Goal: Find contact information: Find contact information

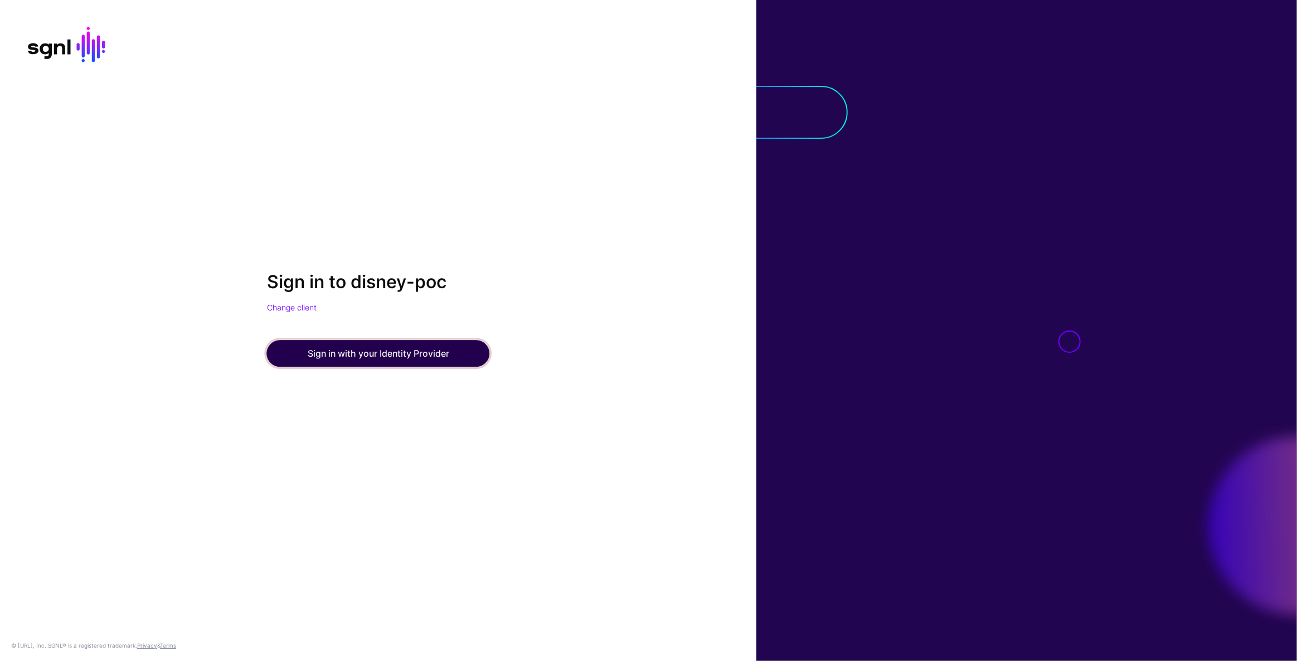
click at [425, 360] on button "Sign in with your Identity Provider" at bounding box center [378, 354] width 223 height 27
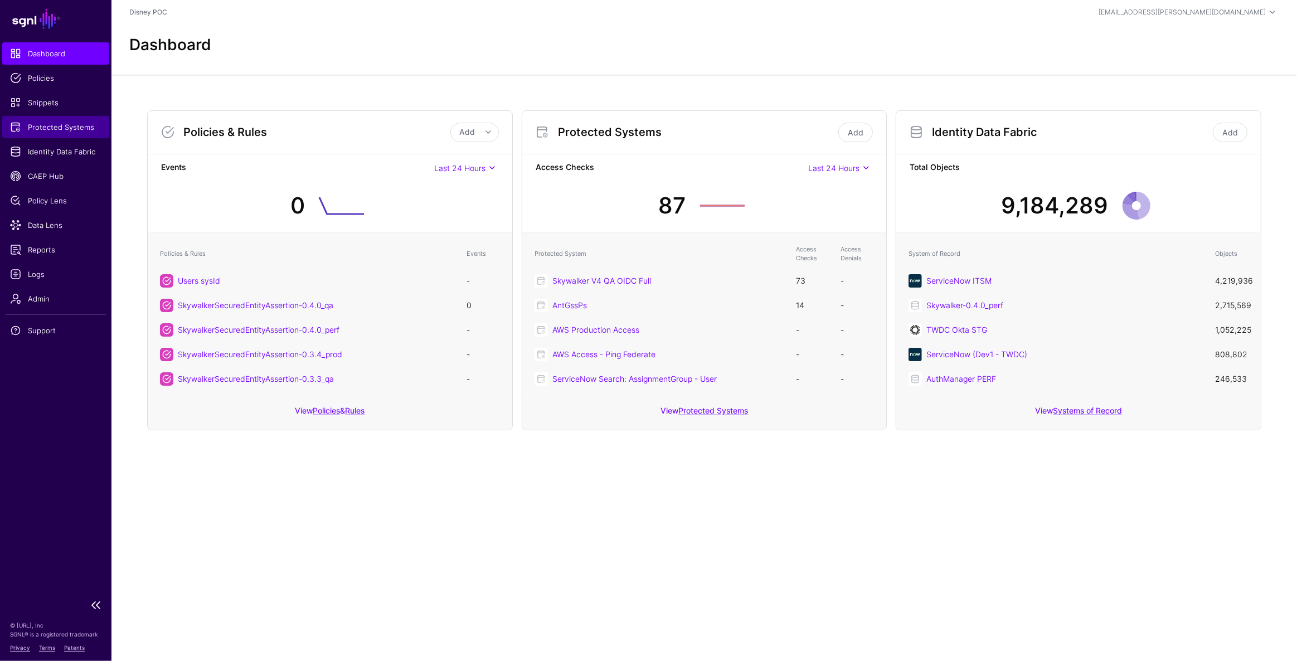
click at [51, 129] on span "Protected Systems" at bounding box center [55, 127] width 91 height 11
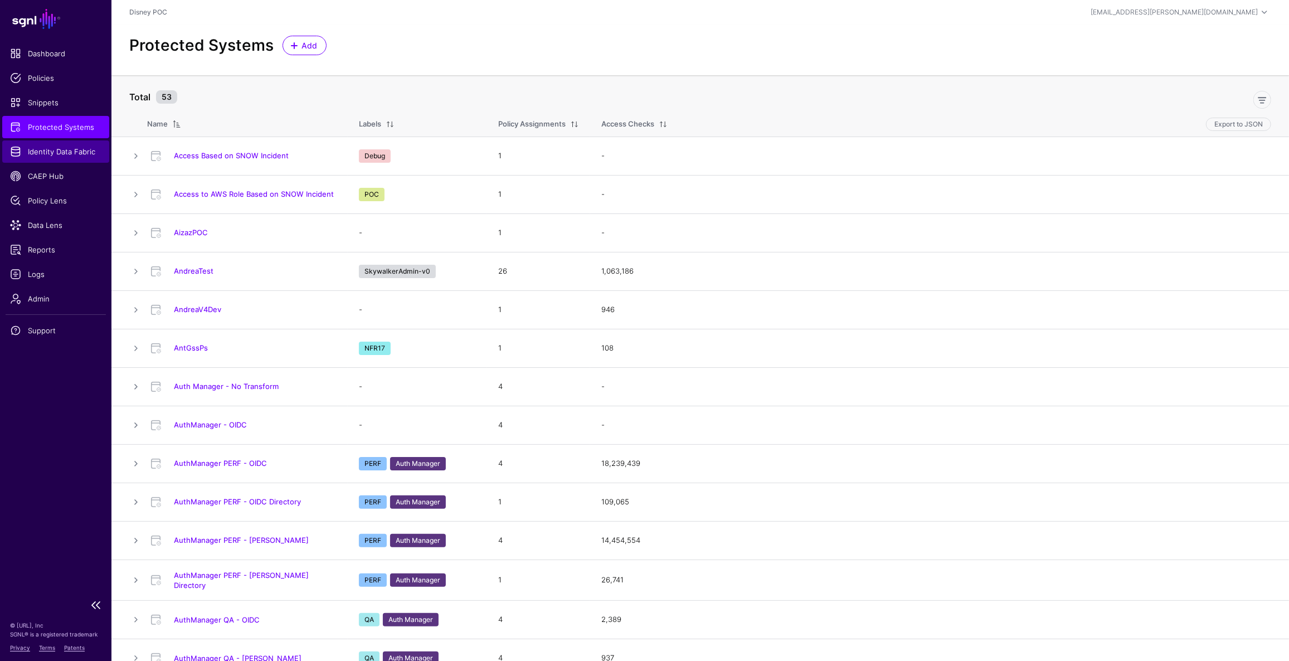
click at [69, 152] on span "Identity Data Fabric" at bounding box center [55, 151] width 91 height 11
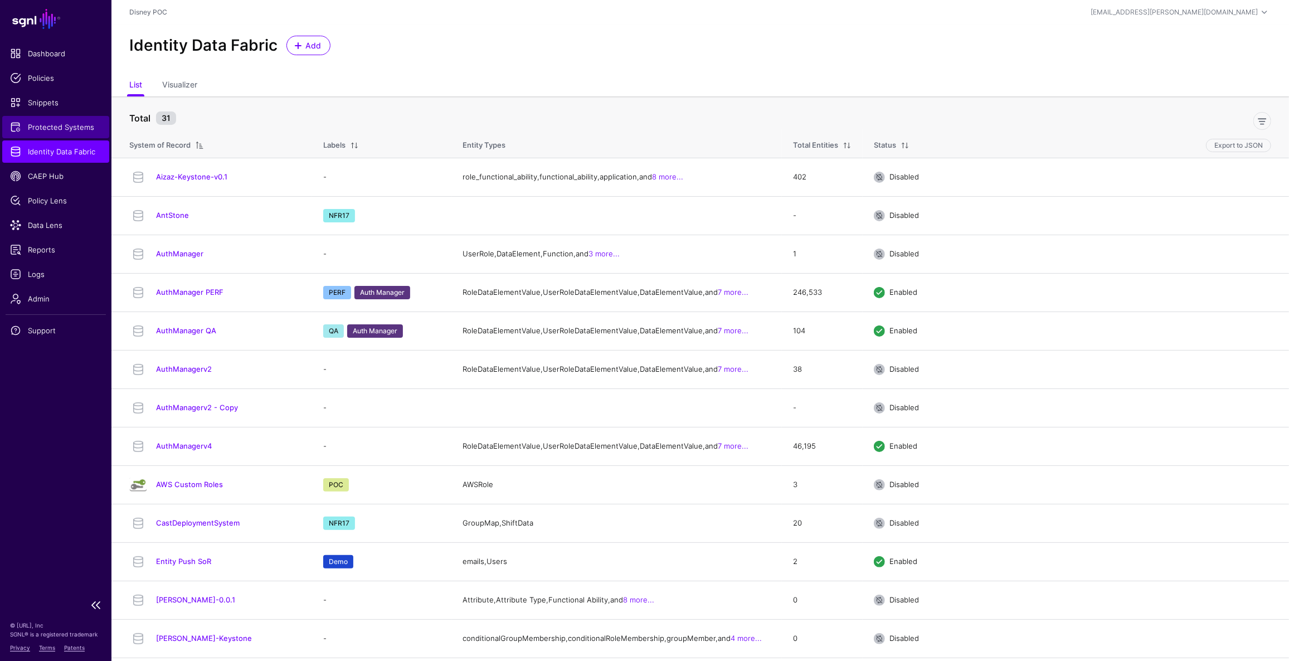
click at [76, 130] on span "Protected Systems" at bounding box center [55, 127] width 91 height 11
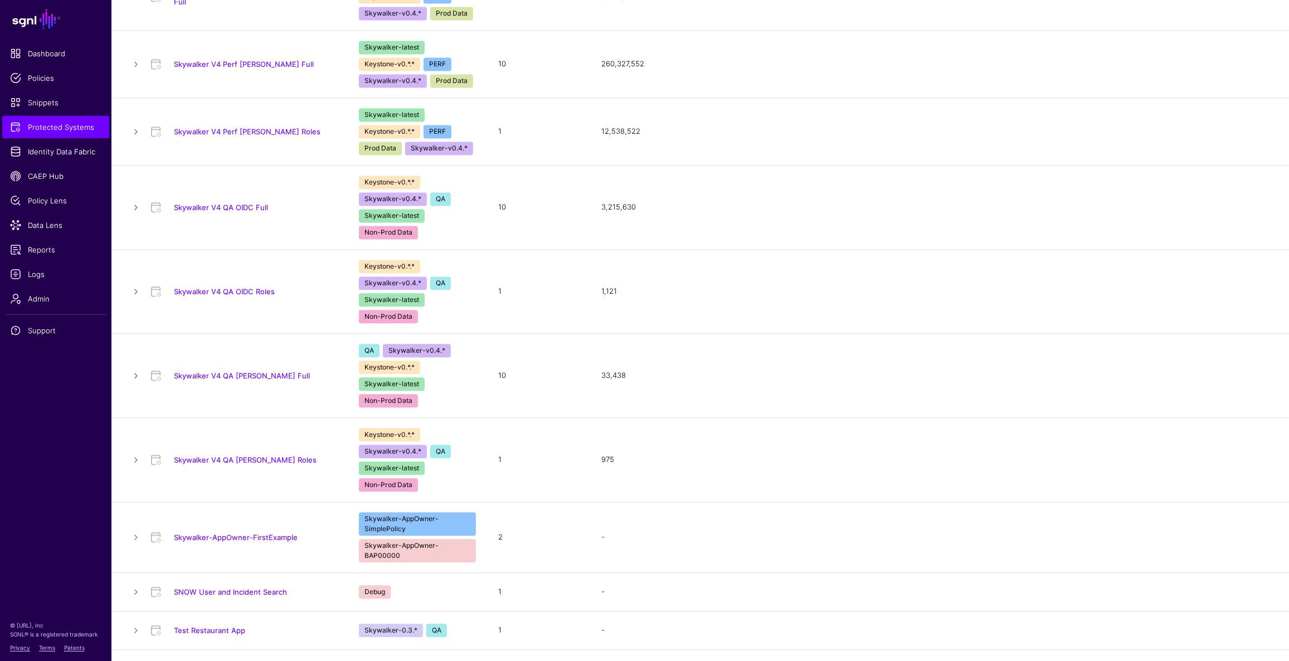
scroll to position [2148, 0]
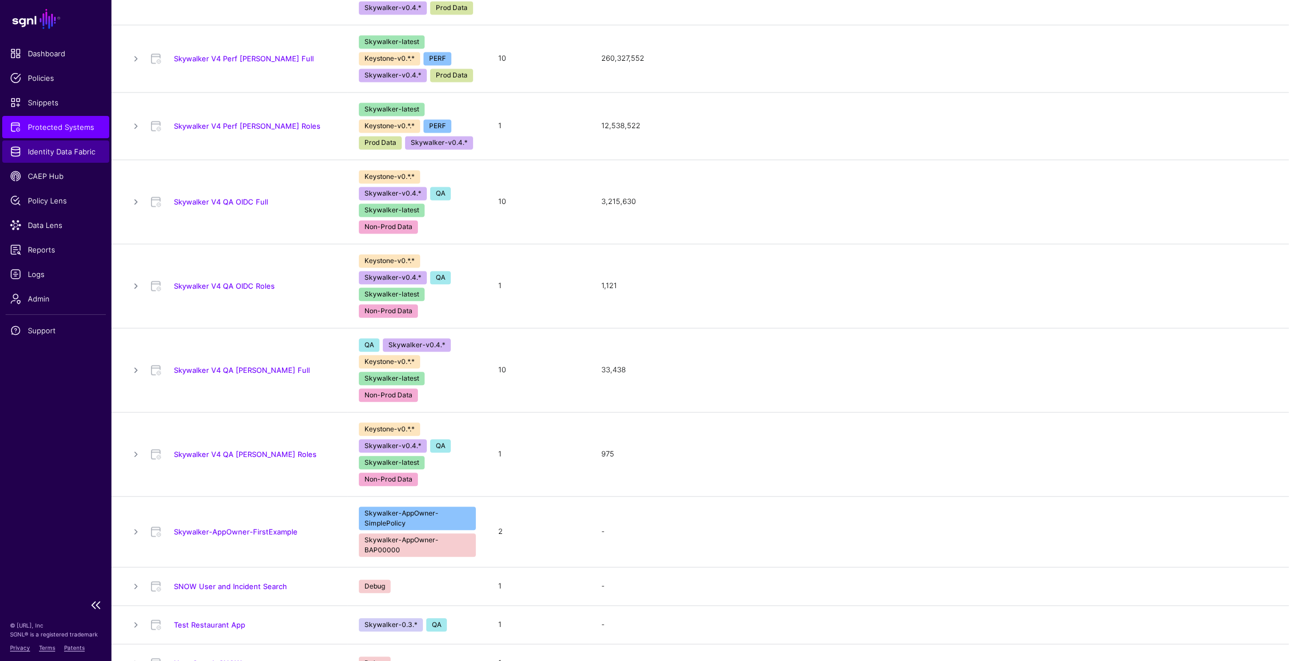
click at [44, 154] on span "Identity Data Fabric" at bounding box center [55, 151] width 91 height 11
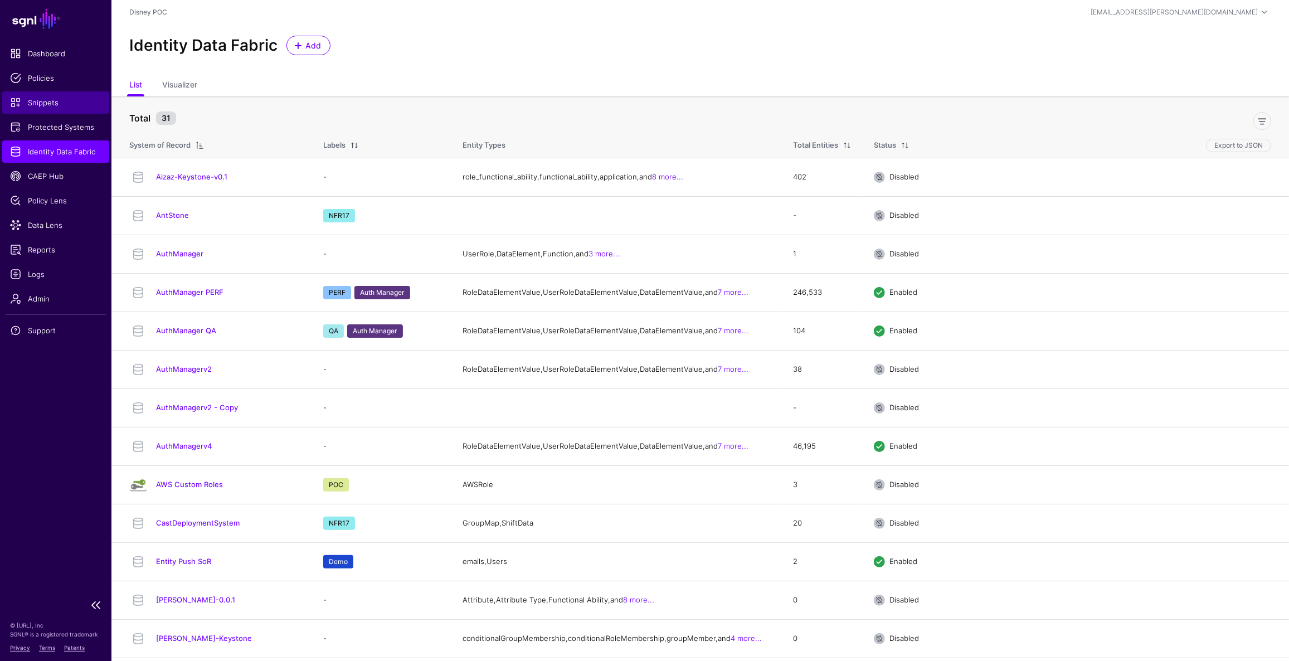
click at [60, 102] on span "Snippets" at bounding box center [55, 102] width 91 height 11
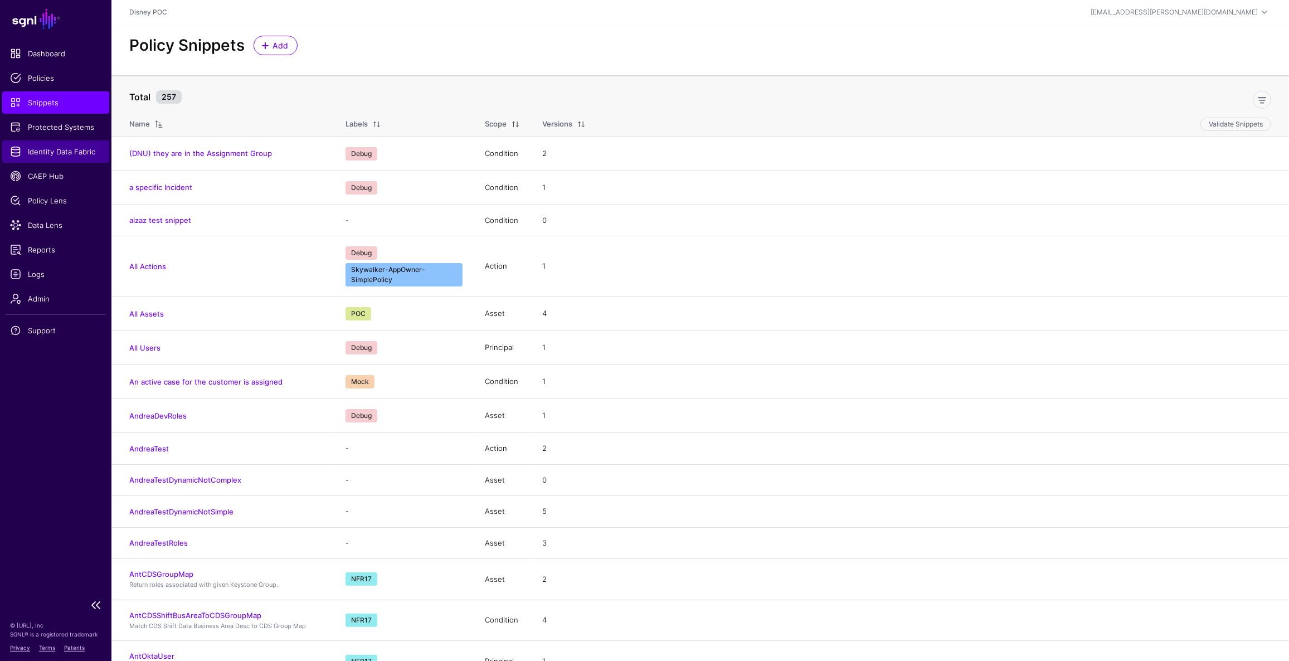
click at [70, 151] on span "Identity Data Fabric" at bounding box center [55, 151] width 91 height 11
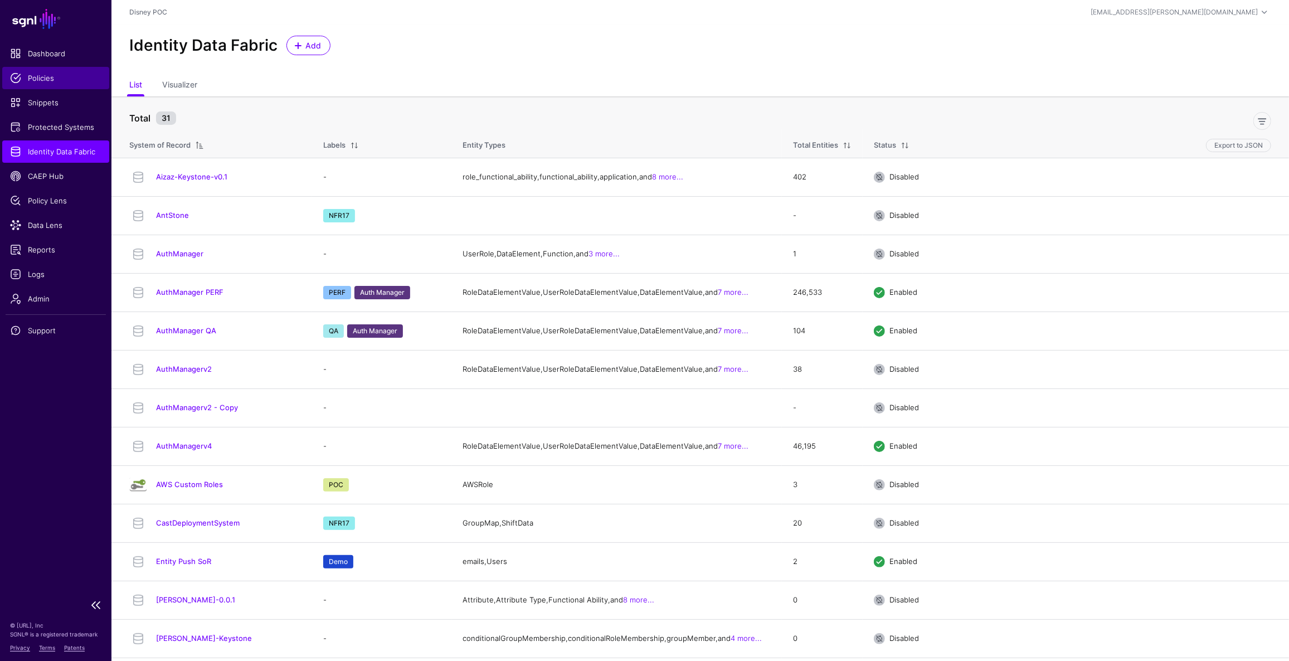
click at [43, 73] on span "Policies" at bounding box center [55, 77] width 91 height 11
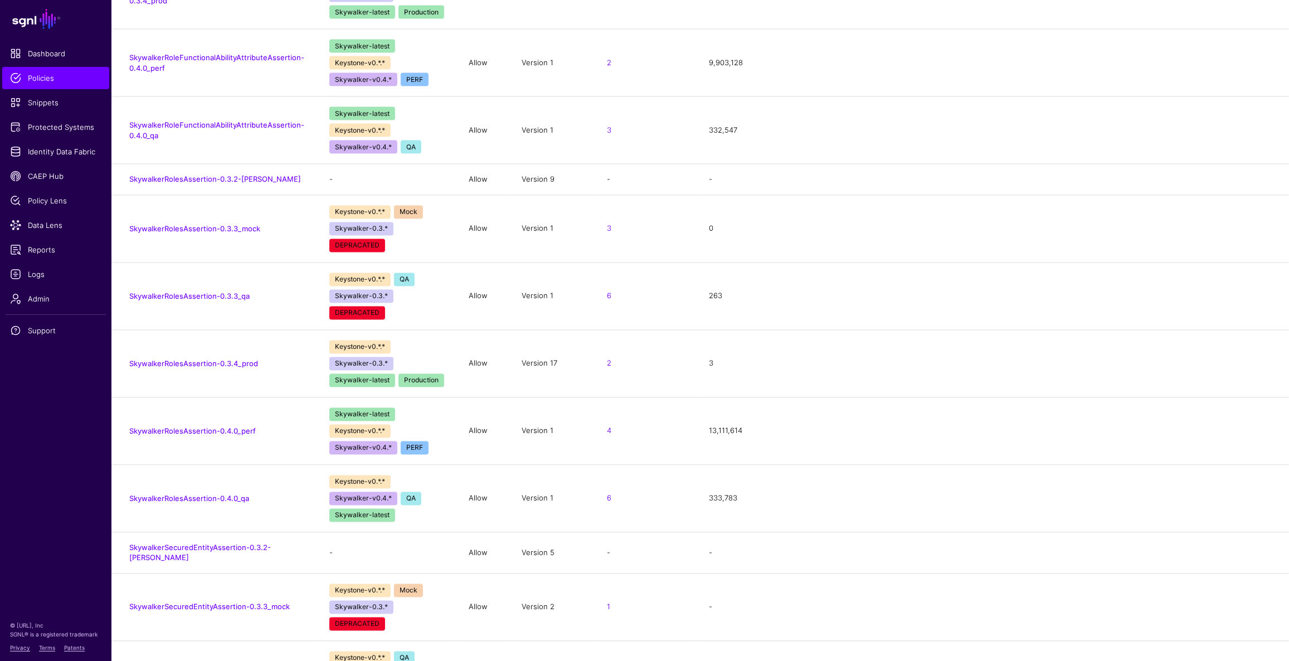
scroll to position [5845, 0]
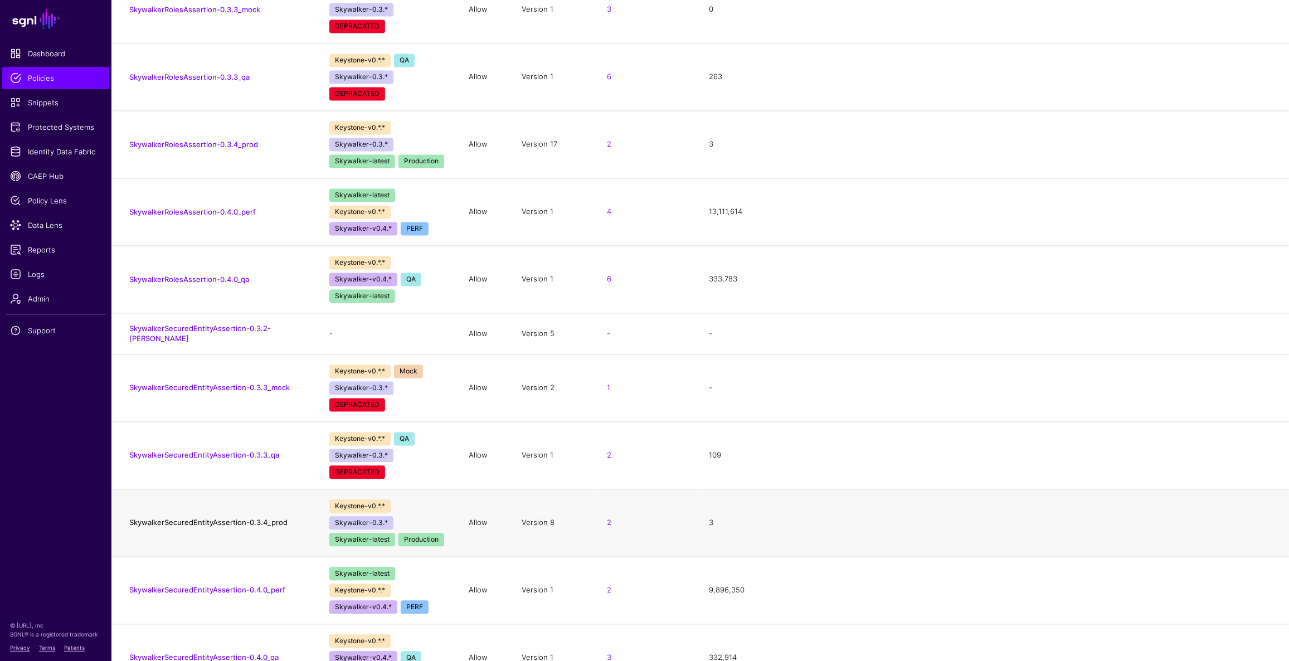
click at [212, 518] on link "SkywalkerSecuredEntityAssertion-0.3.4_prod" at bounding box center [208, 522] width 158 height 9
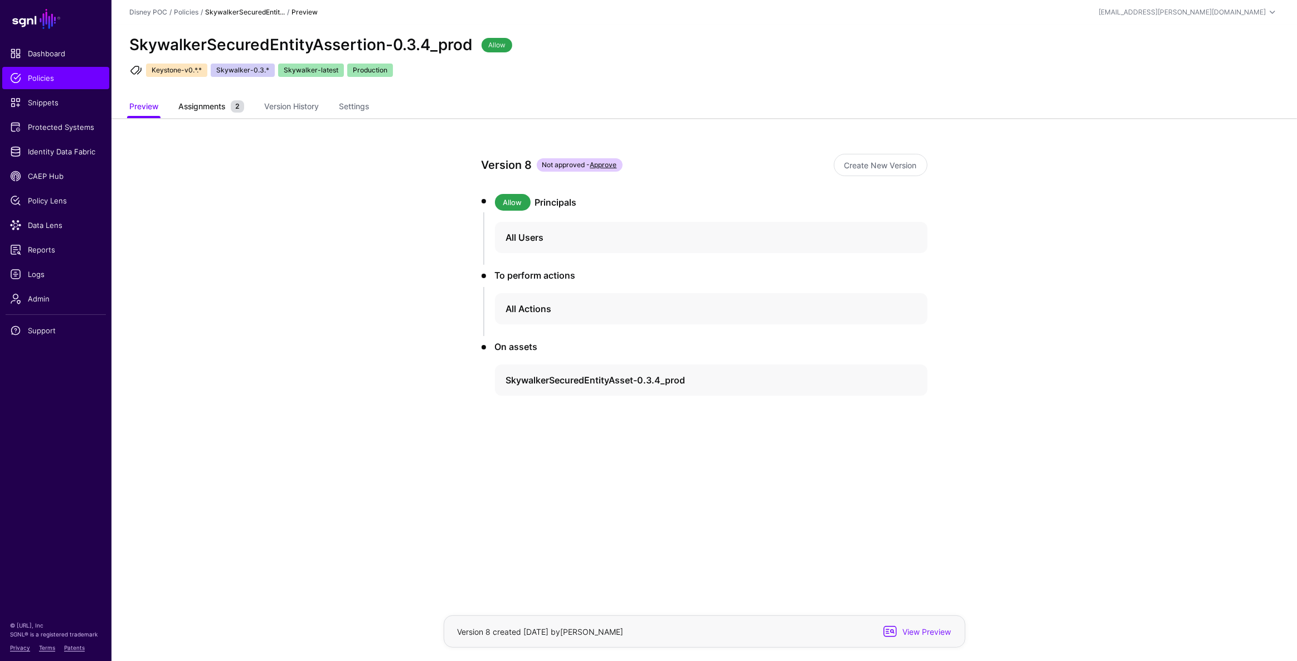
click at [224, 111] on span "Assignments" at bounding box center [202, 106] width 52 height 12
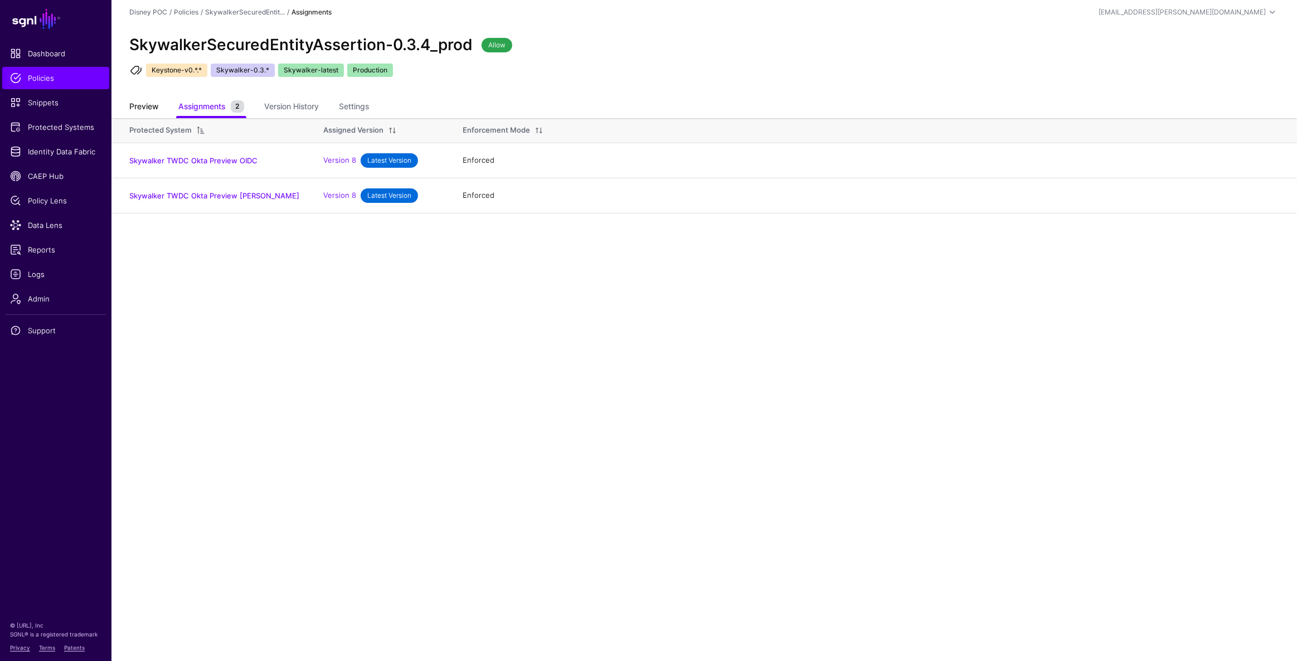
click at [156, 113] on link "Preview" at bounding box center [143, 107] width 29 height 21
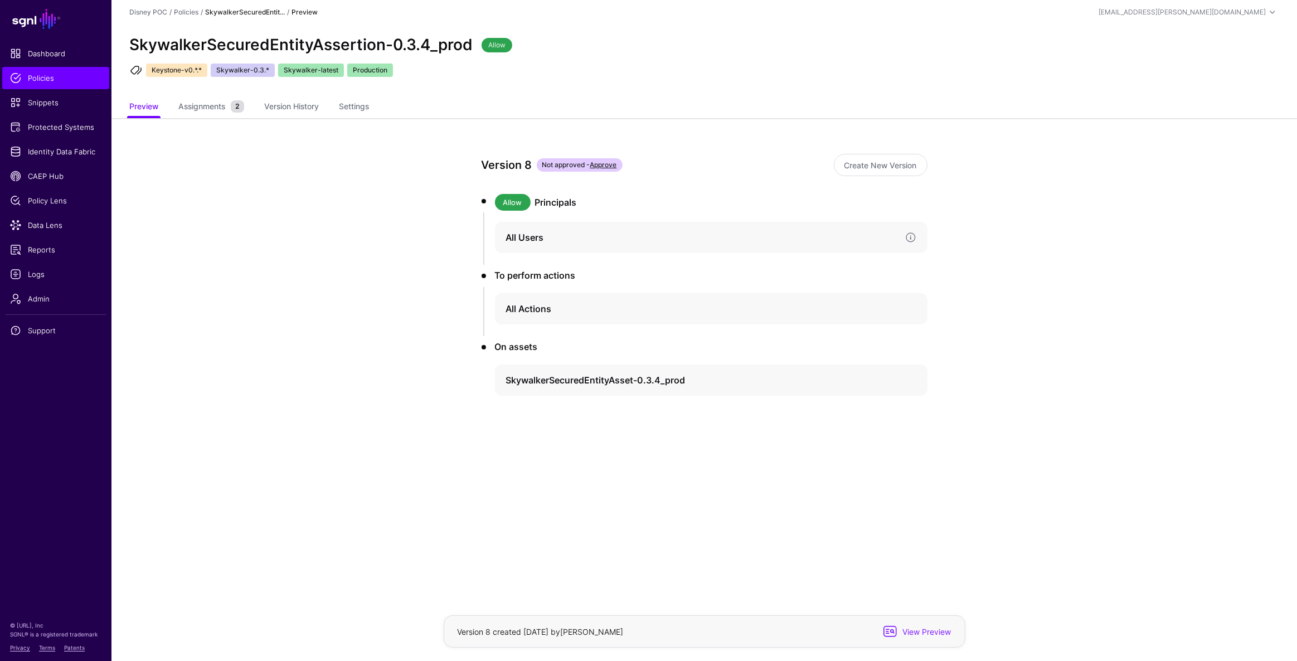
click at [555, 234] on h4 "All Users" at bounding box center [701, 237] width 390 height 13
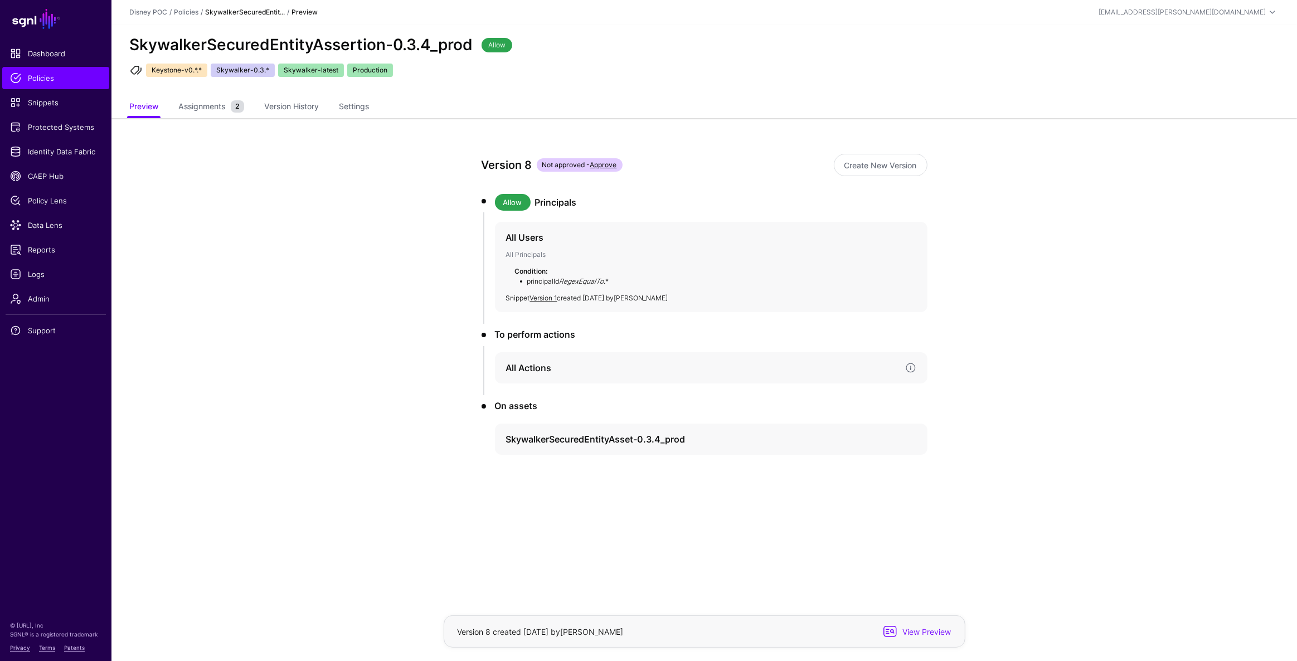
click at [580, 361] on h4 "All Actions" at bounding box center [701, 367] width 390 height 13
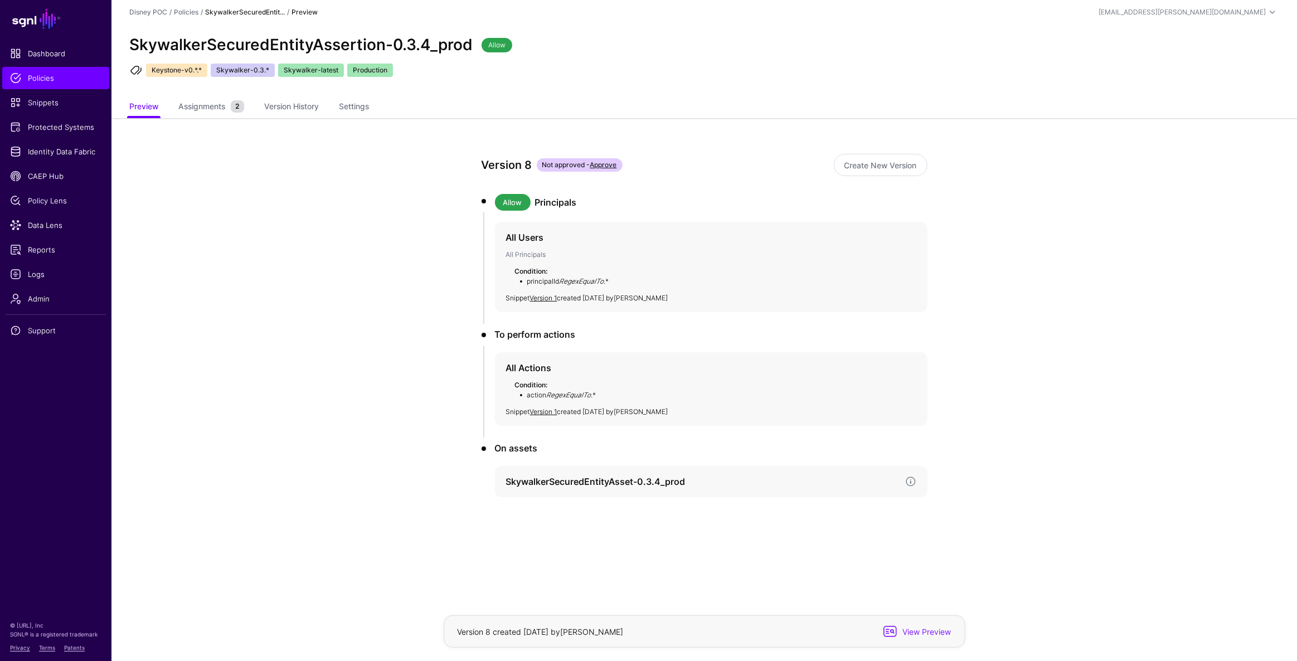
click at [649, 480] on h4 "SkywalkerSecuredEntityAsset-0.3.4_prod" at bounding box center [701, 481] width 390 height 13
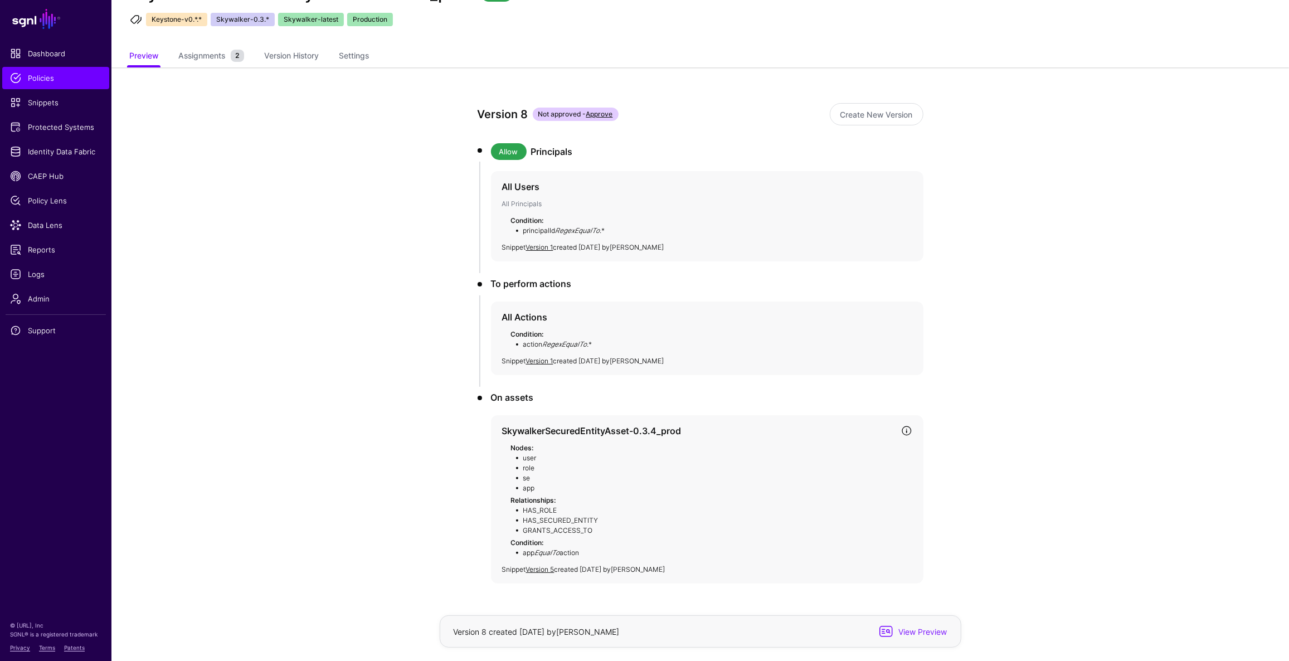
scroll to position [86, 0]
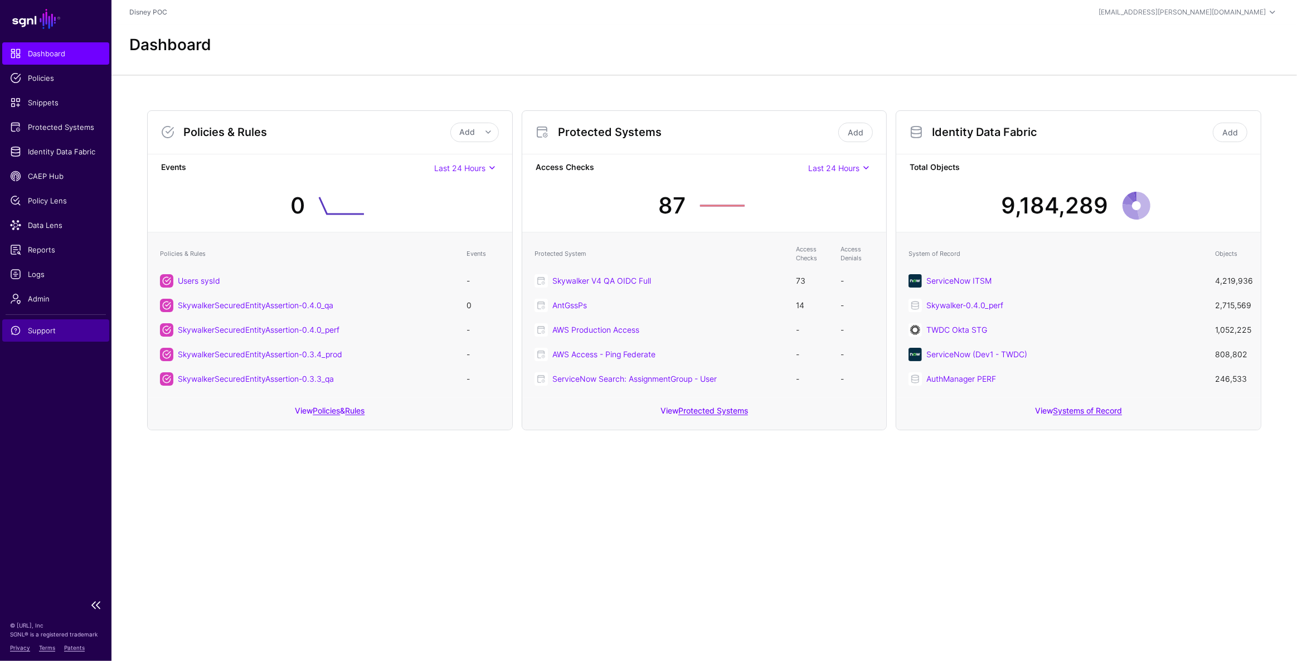
click at [32, 328] on span "Support" at bounding box center [55, 330] width 91 height 11
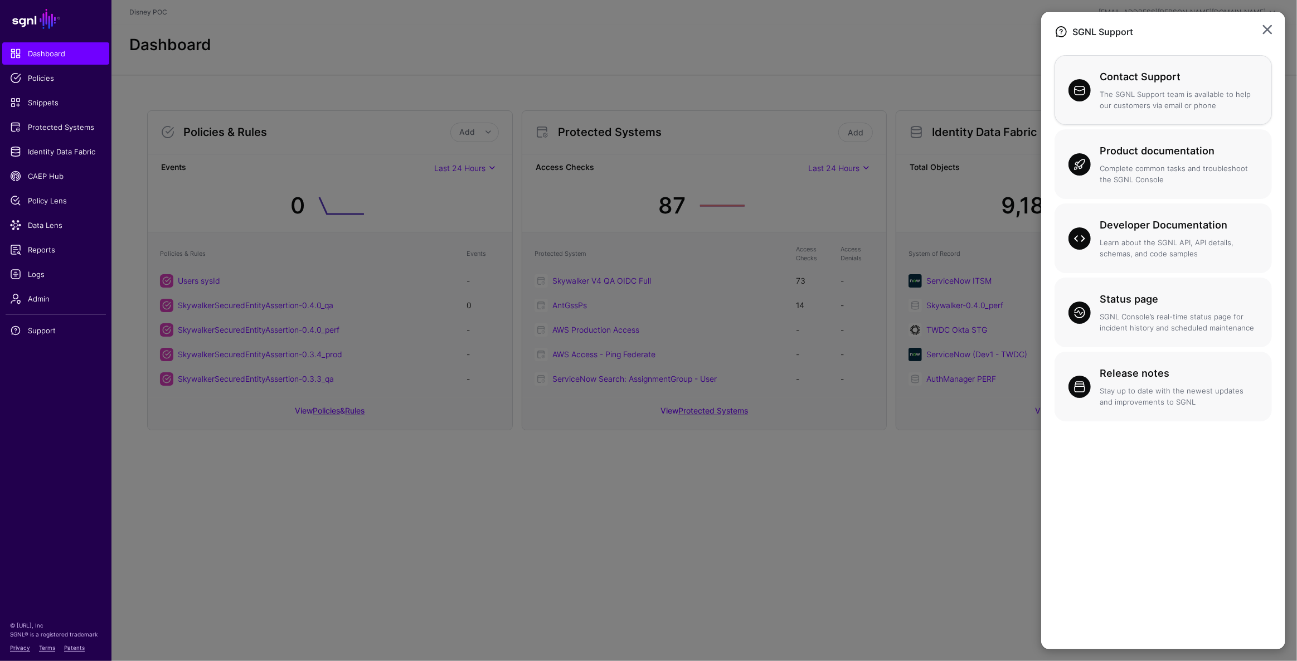
click at [1144, 71] on h3 "Contact Support" at bounding box center [1179, 77] width 158 height 16
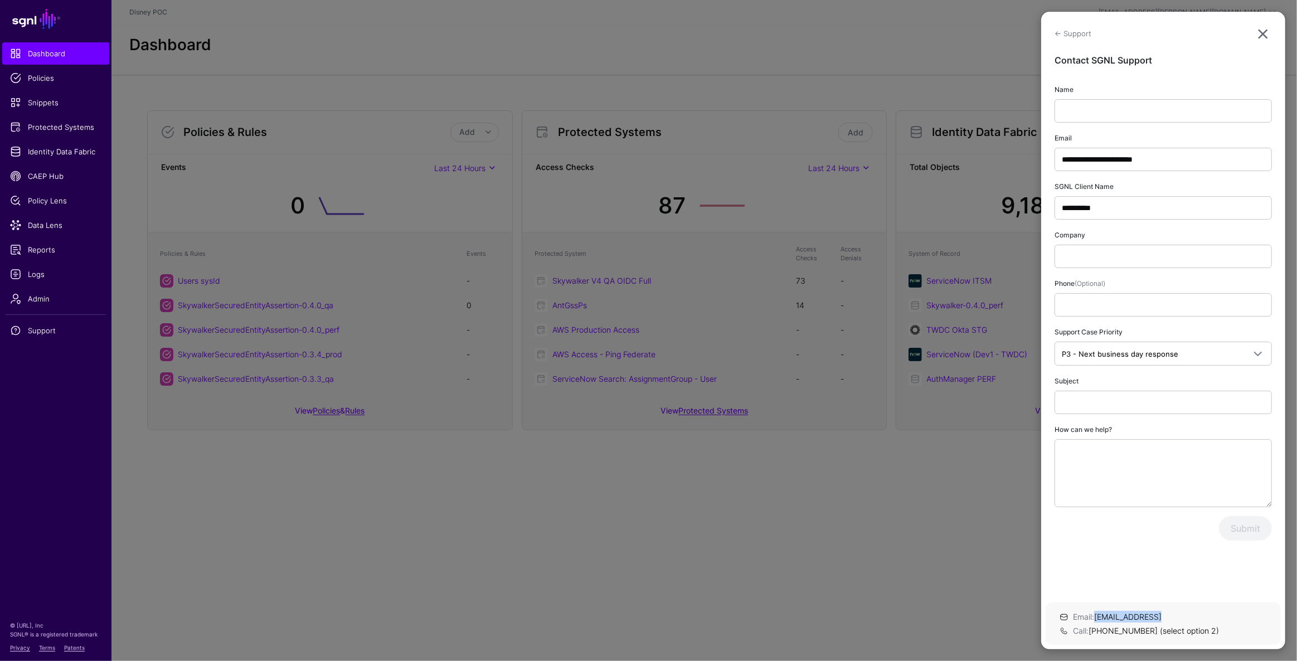
drag, startPoint x: 1163, startPoint y: 615, endPoint x: 1098, endPoint y: 617, distance: 64.7
click at [1098, 617] on div "Email: support@sgnl.ai" at bounding box center [1170, 617] width 198 height 12
copy link "support@sgnl.ai"
drag, startPoint x: 1223, startPoint y: 632, endPoint x: 1092, endPoint y: 632, distance: 130.4
click at [1092, 632] on div "Call: +1 844-474-6524 (select option 2)" at bounding box center [1170, 631] width 198 height 12
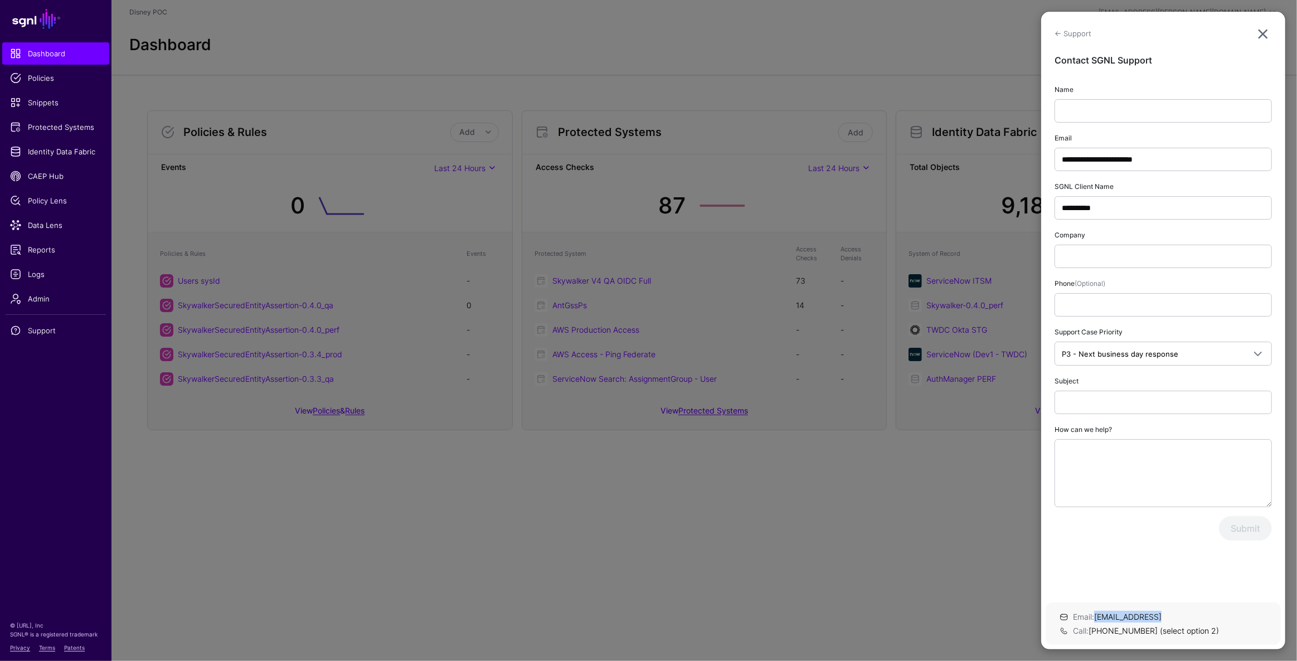
copy link "+1 844-474-6524 (select option 2)"
click at [27, 477] on ngb-modal-window "**********" at bounding box center [648, 330] width 1297 height 661
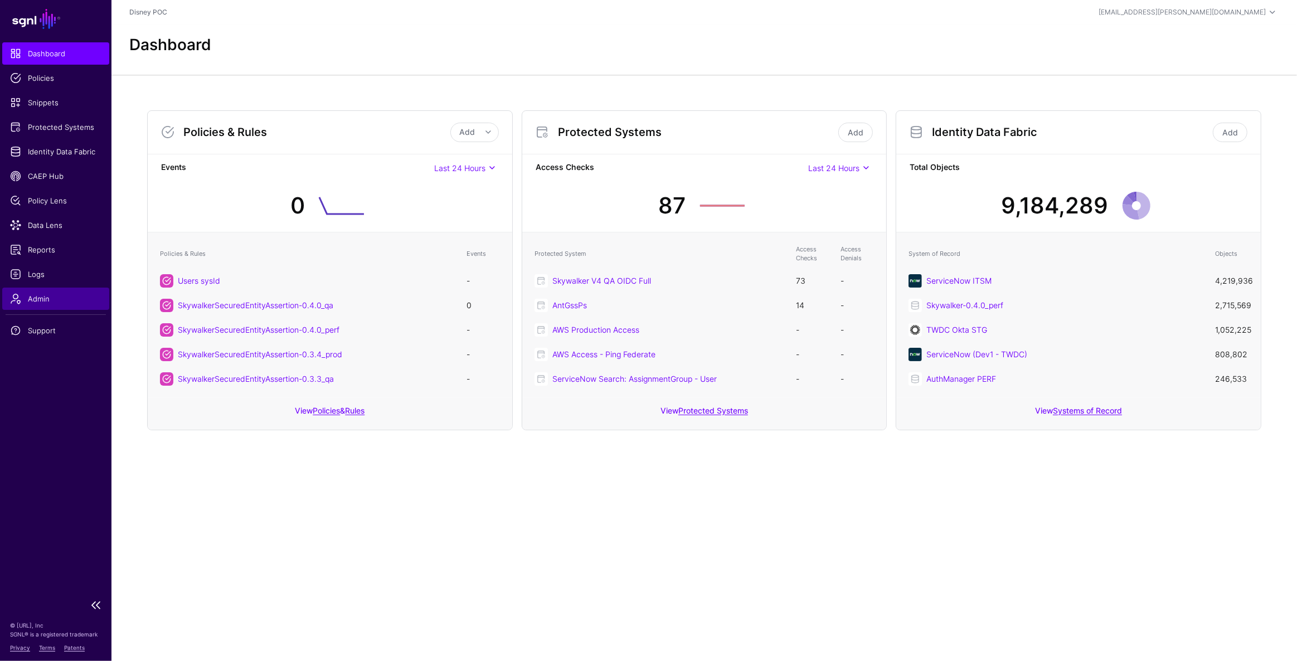
click at [39, 304] on link "Admin" at bounding box center [55, 299] width 107 height 22
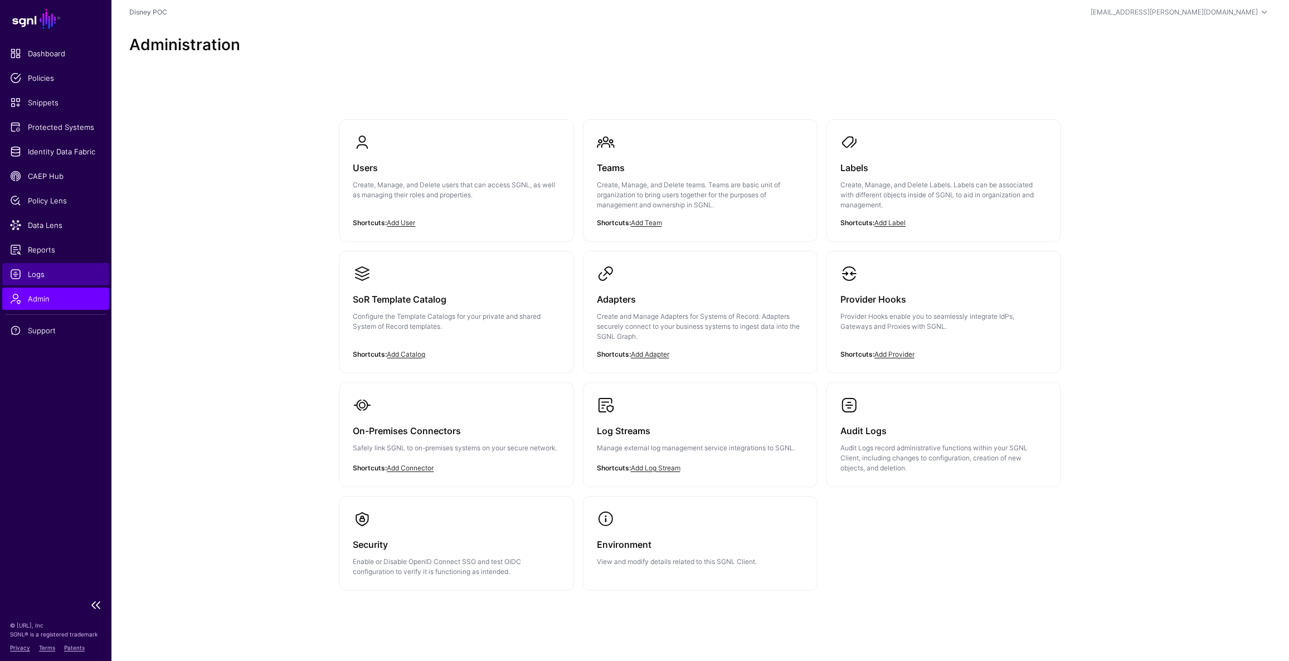
click at [39, 279] on span "Logs" at bounding box center [55, 274] width 91 height 11
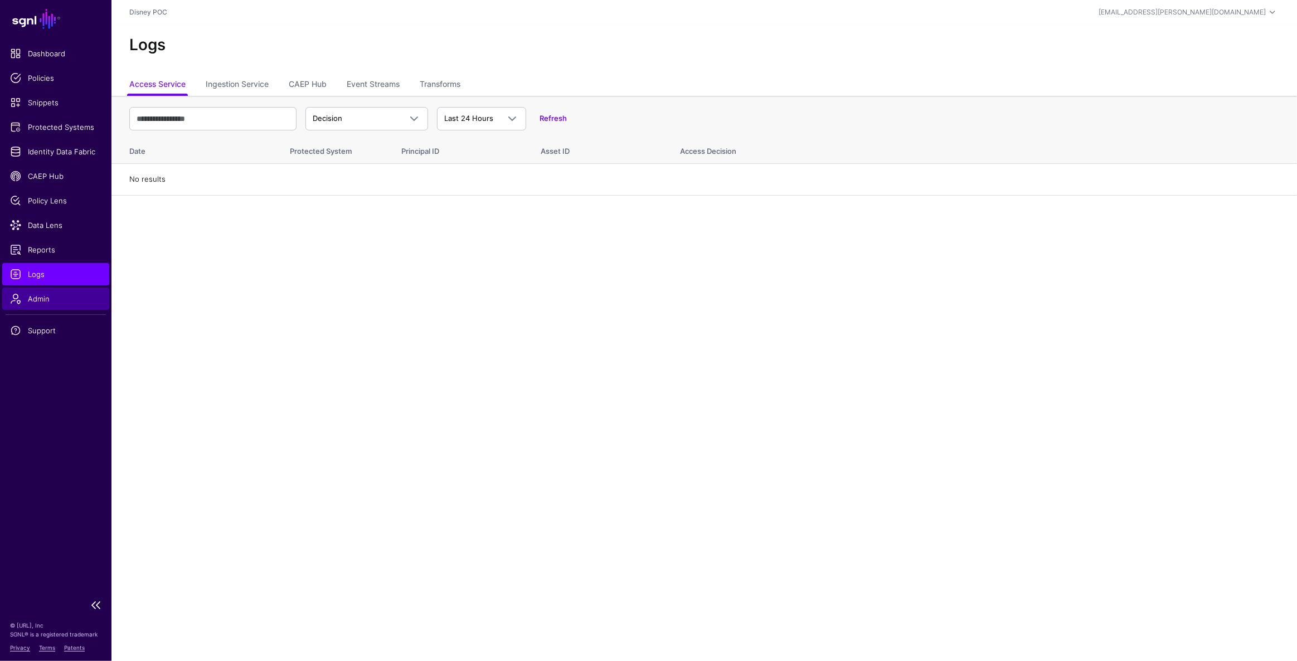
click at [66, 302] on span "Admin" at bounding box center [55, 298] width 91 height 11
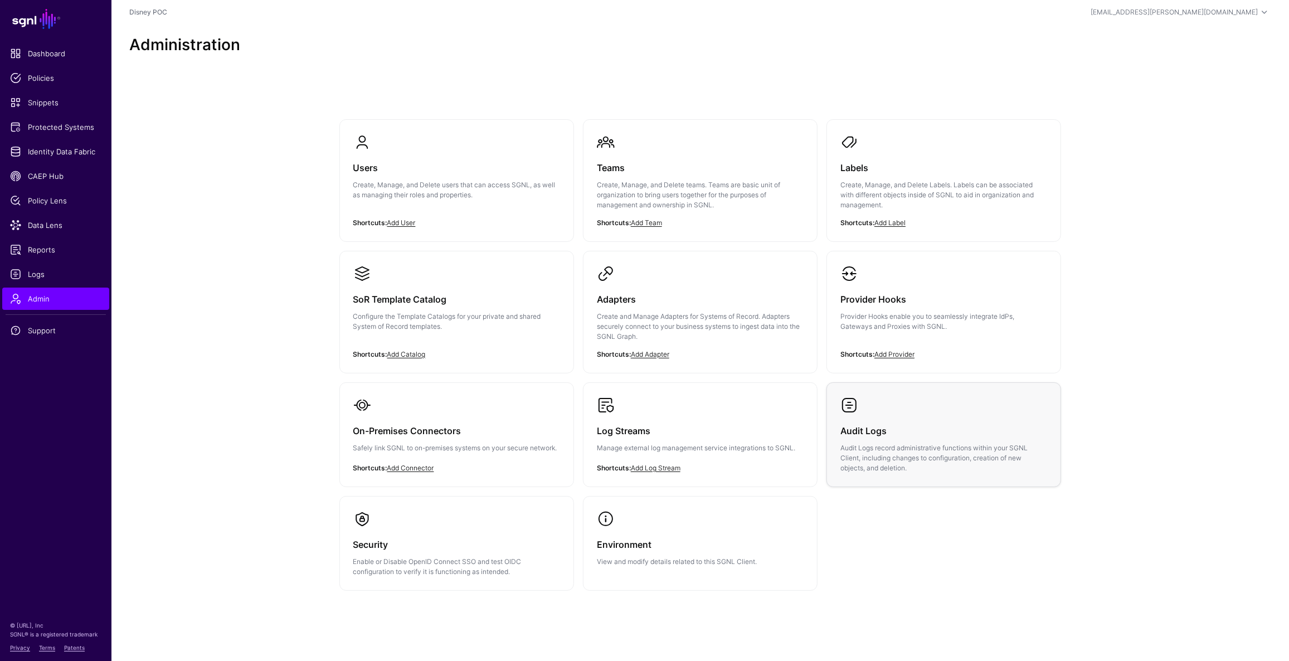
click at [945, 424] on h3 "Audit Logs" at bounding box center [944, 431] width 207 height 16
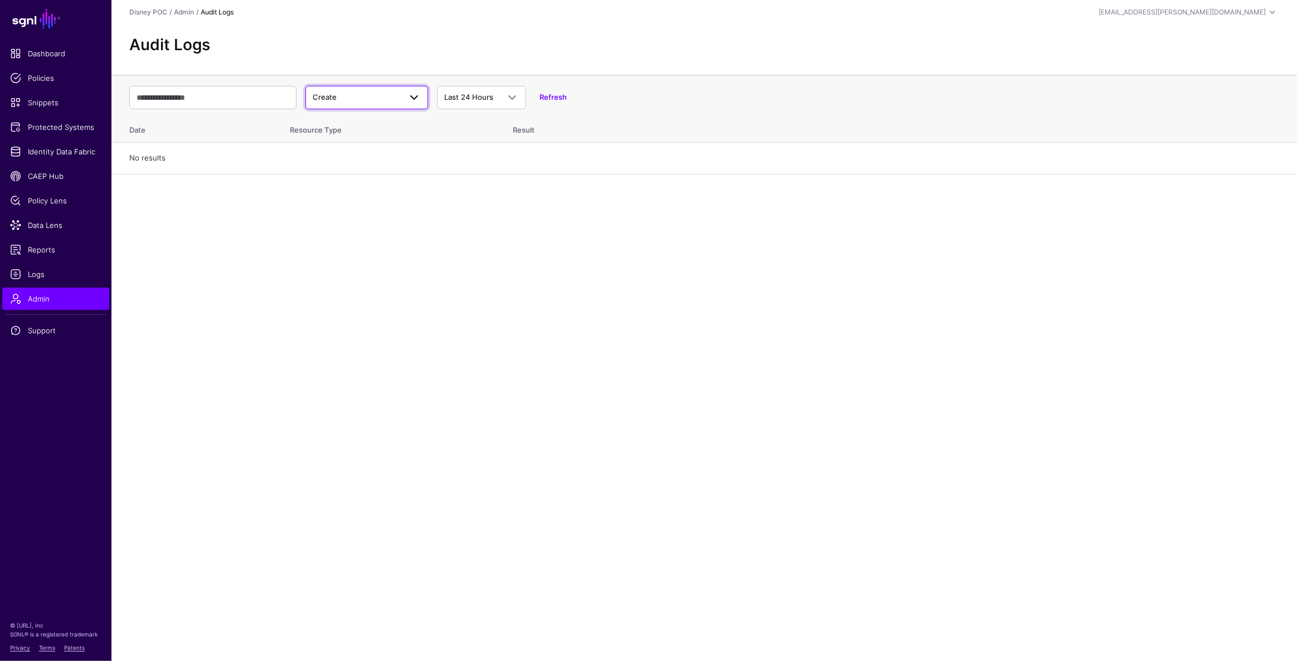
click at [422, 95] on link "Create" at bounding box center [366, 97] width 123 height 23
click at [460, 55] on div "Audit Logs" at bounding box center [704, 50] width 1186 height 50
click at [335, 93] on span "Create" at bounding box center [325, 97] width 24 height 9
click at [289, 294] on main "SGNL Dashboard Policies Snippets Protected Systems Identity Data Fabric CAEP Hu…" at bounding box center [648, 330] width 1297 height 661
click at [55, 271] on span "Logs" at bounding box center [55, 274] width 91 height 11
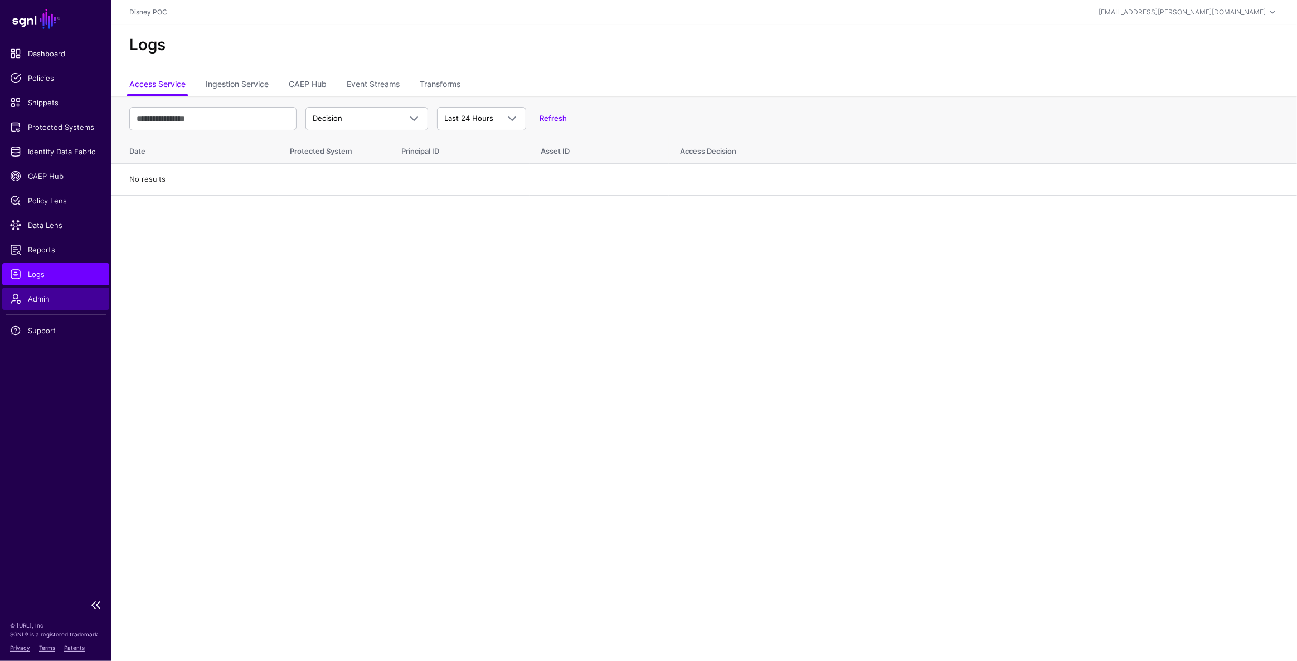
click at [56, 291] on link "Admin" at bounding box center [55, 299] width 107 height 22
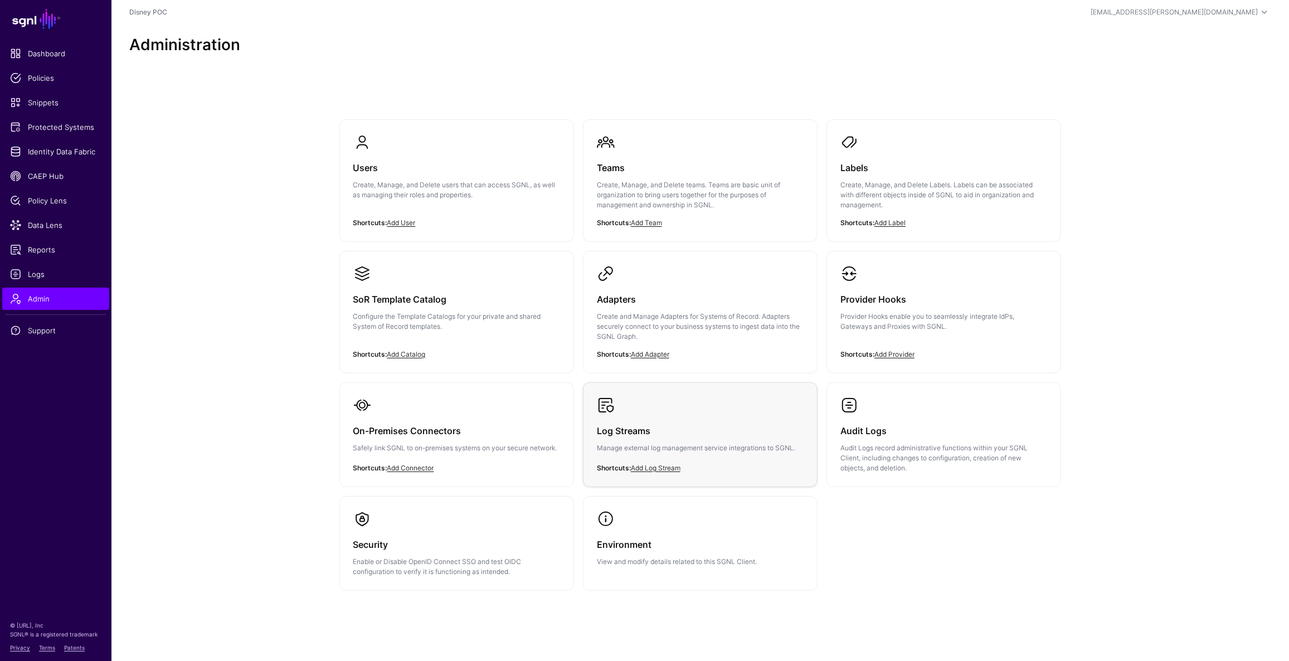
click at [615, 414] on div "Log Streams Manage external log management service integrations to SGNL." at bounding box center [700, 442] width 207 height 57
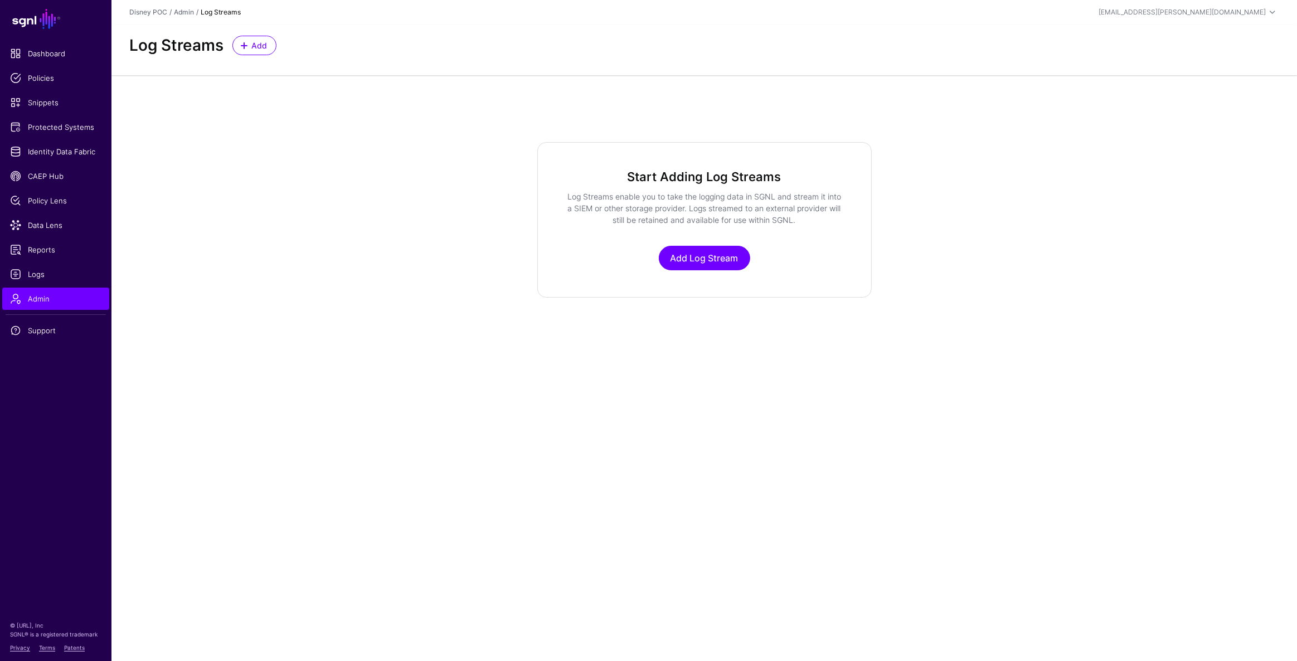
drag, startPoint x: 797, startPoint y: 220, endPoint x: 566, endPoint y: 197, distance: 231.9
click at [566, 197] on p "Log Streams enable you to take the logging data in SGNL and stream it into a SI…" at bounding box center [705, 208] width 280 height 35
copy p "Log Streams enable you to take the logging data in SGNL and stream it into a SI…"
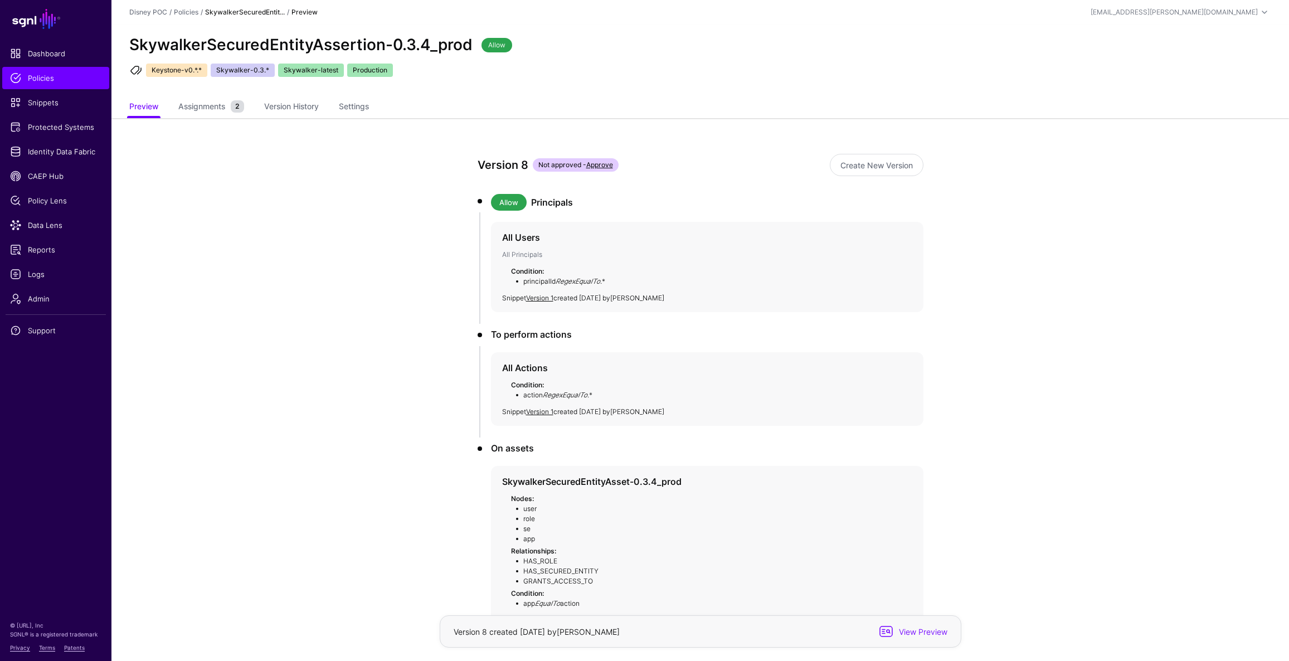
scroll to position [86, 0]
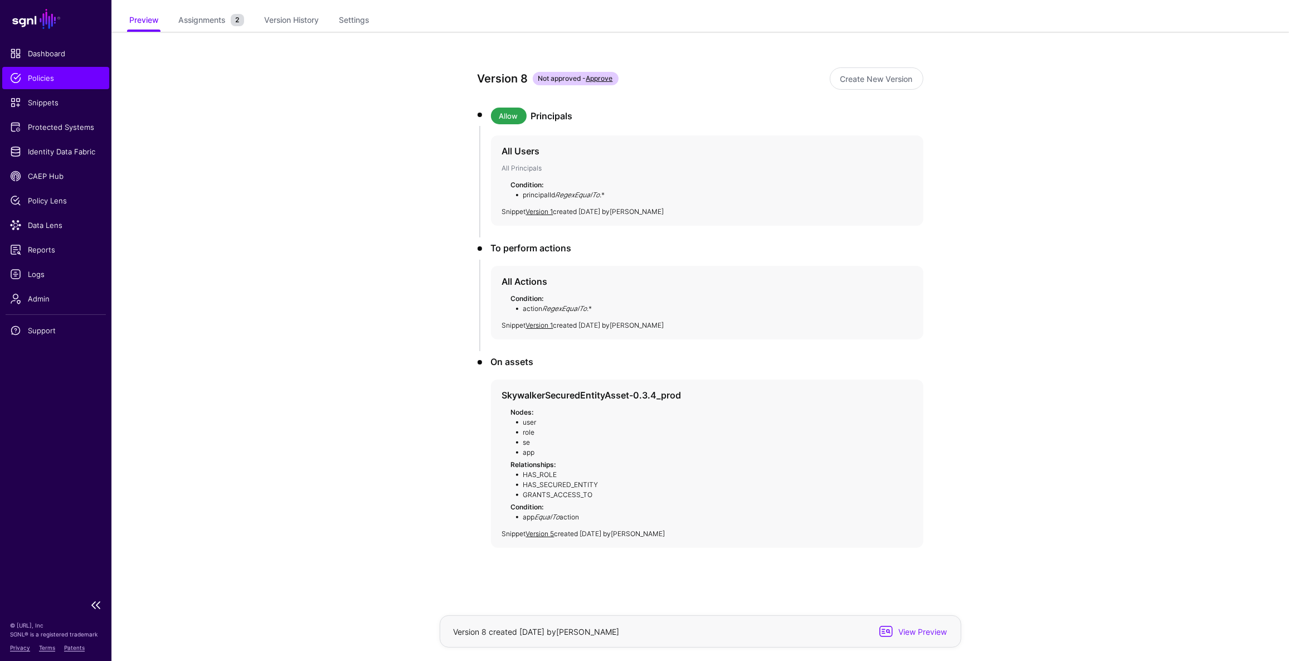
click at [47, 20] on link "SGNL" at bounding box center [56, 19] width 98 height 25
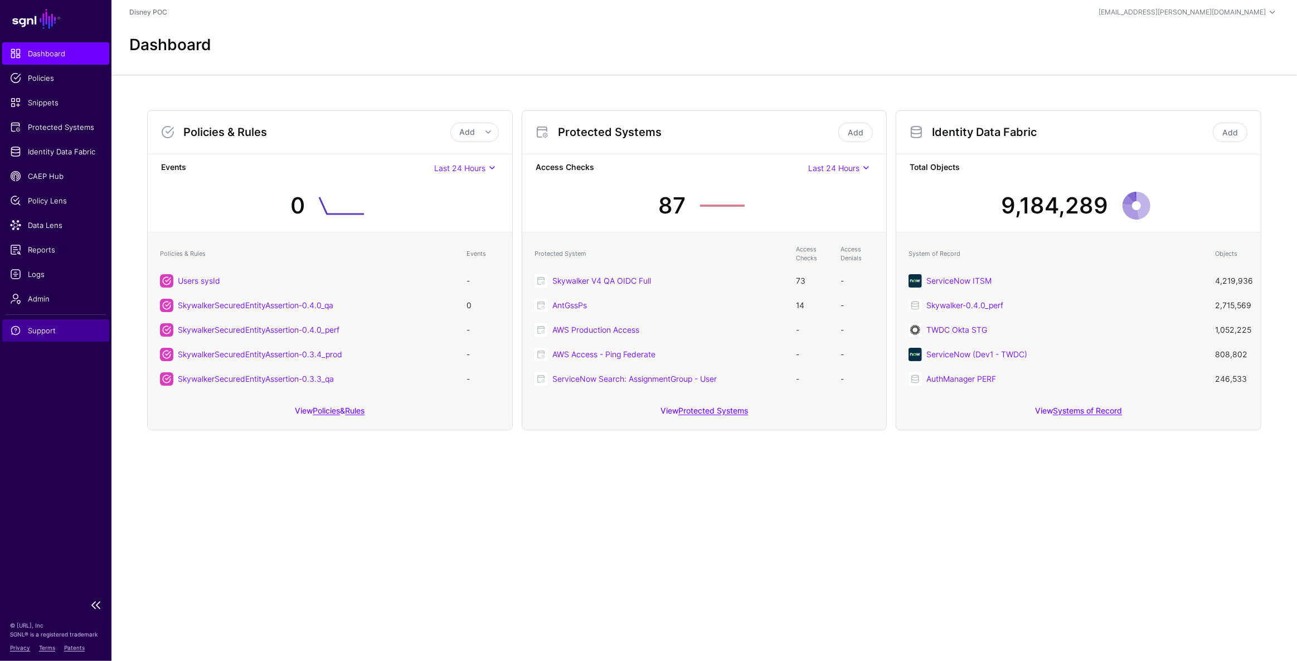
click at [81, 333] on span "Support" at bounding box center [55, 330] width 91 height 11
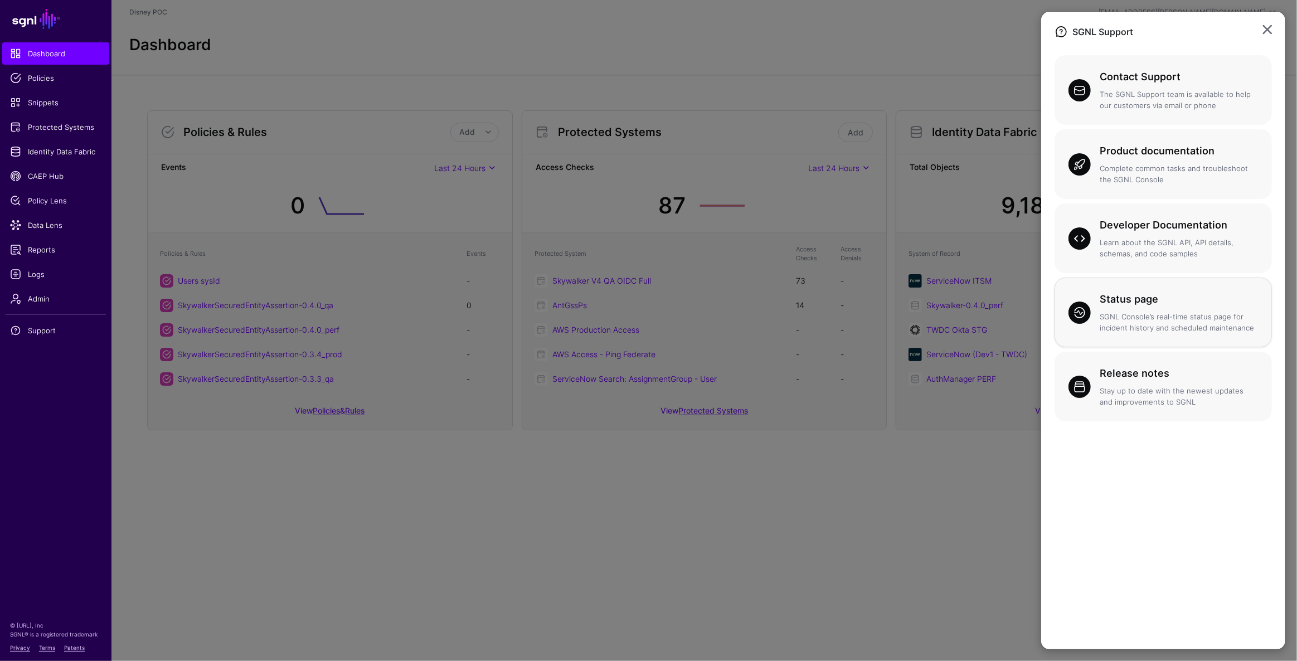
click at [1157, 298] on h3 "Status page" at bounding box center [1179, 300] width 158 height 16
